Goal: Task Accomplishment & Management: Complete application form

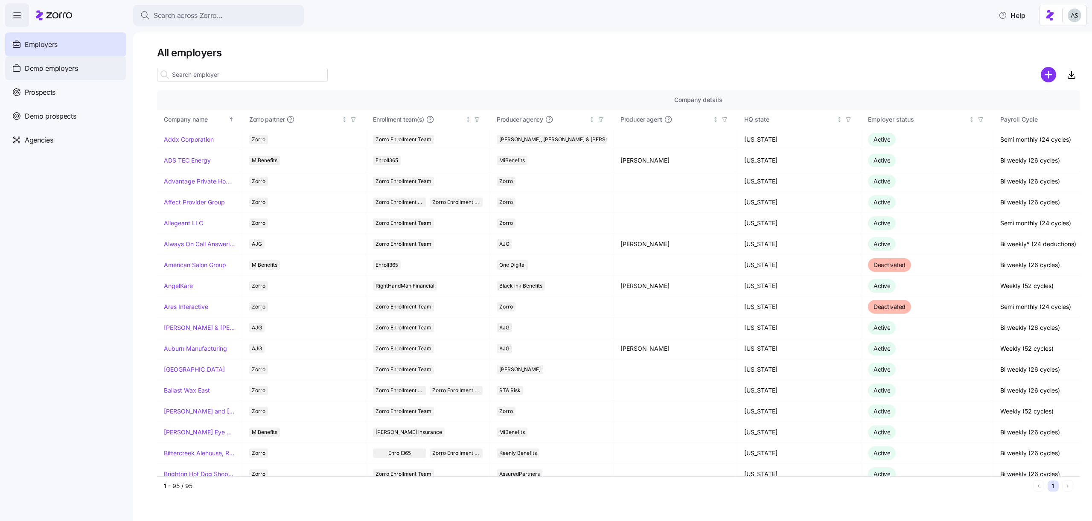
click at [66, 72] on span "Demo employers" at bounding box center [51, 68] width 53 height 11
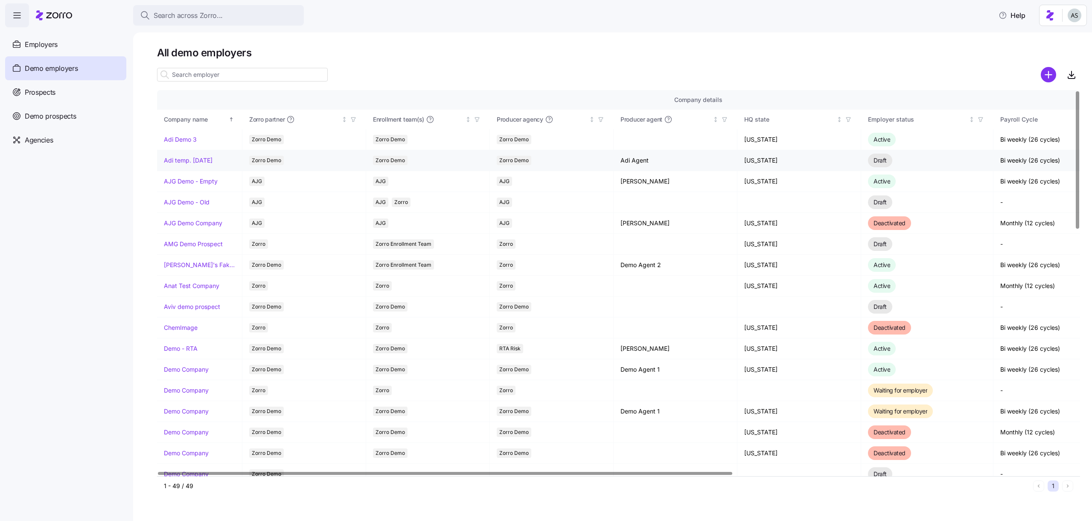
click at [176, 161] on link "Adi temp. [DATE]" at bounding box center [188, 160] width 49 height 9
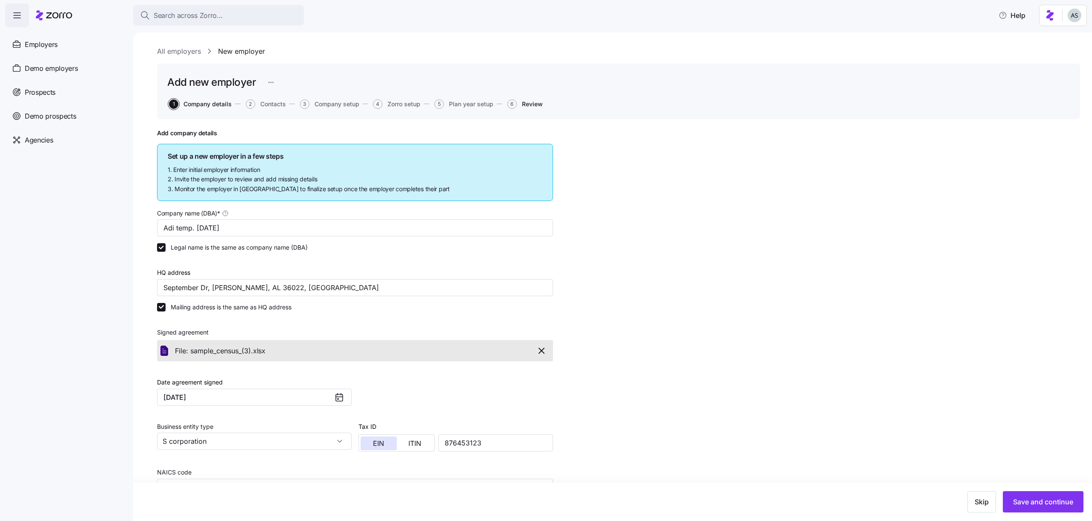
click at [531, 106] on span "Review" at bounding box center [532, 104] width 21 height 6
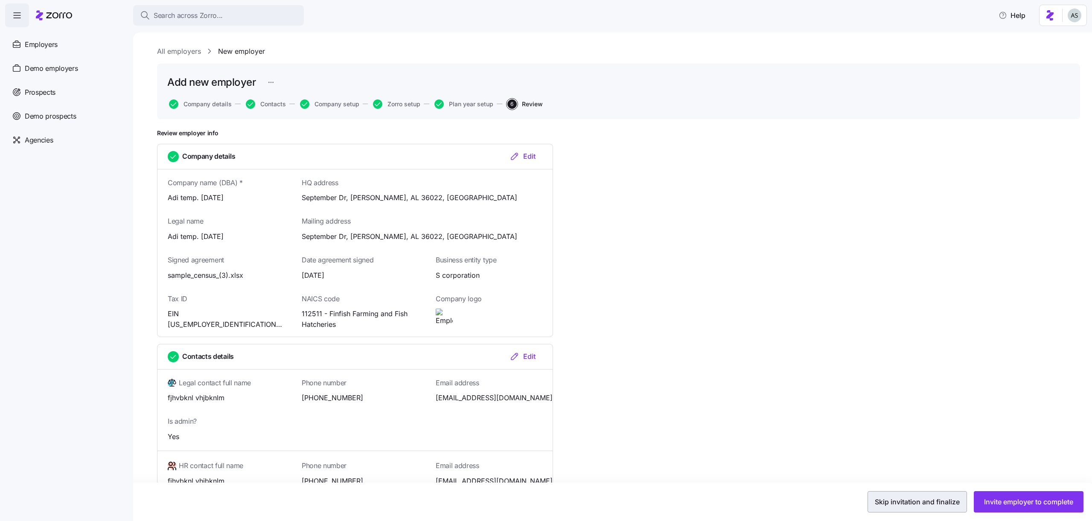
click at [926, 511] on button "Skip invitation and finalize" at bounding box center [917, 501] width 99 height 21
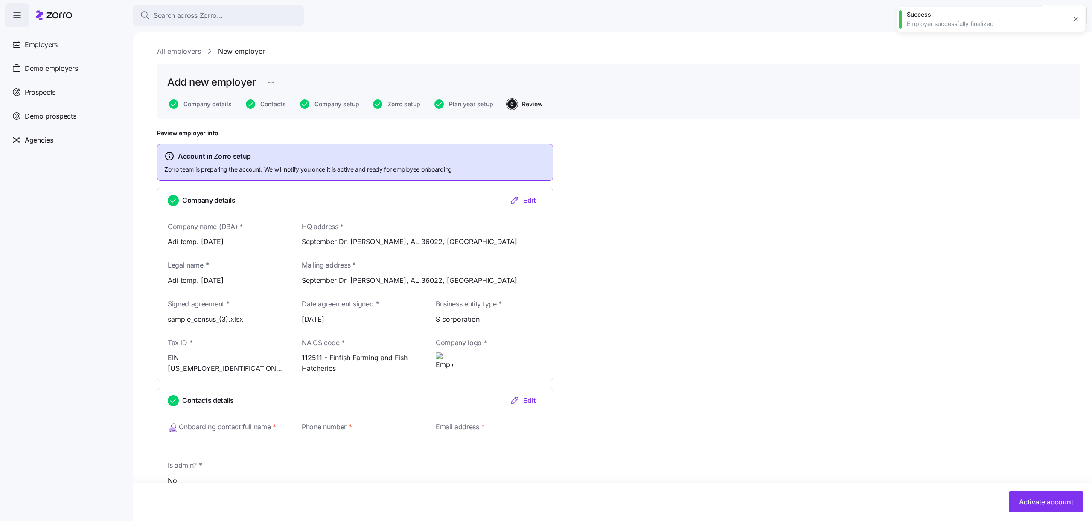
click at [1073, 20] on icon "button" at bounding box center [1076, 19] width 7 height 7
click at [1072, 23] on html "Search across Zorro... Help Employers Demo employers Prospects Demo prospects A…" at bounding box center [546, 258] width 1092 height 516
click at [1056, 50] on div "Log out" at bounding box center [1052, 51] width 33 height 9
